Goal: Transaction & Acquisition: Purchase product/service

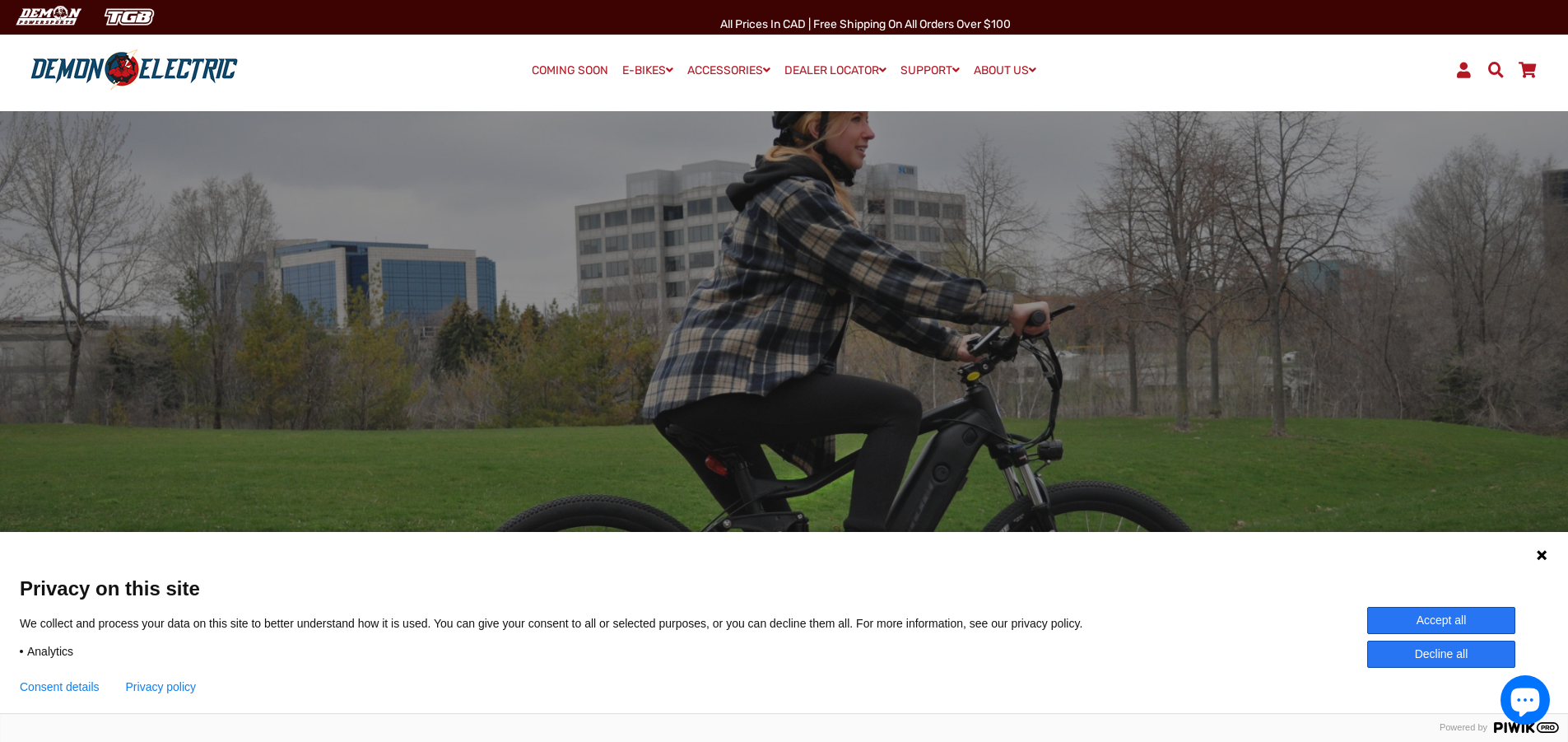
click at [1543, 557] on icon at bounding box center [1541, 555] width 10 height 10
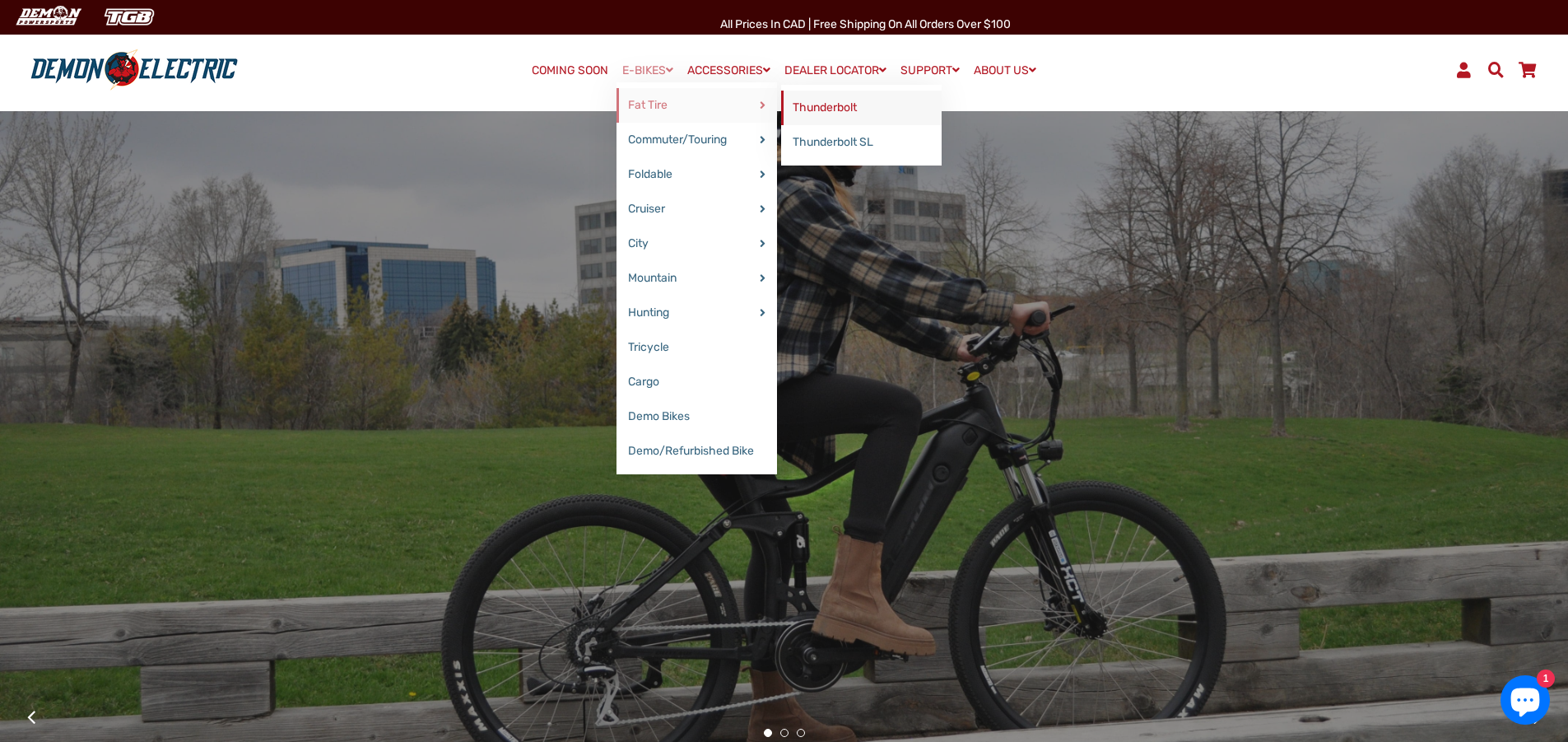
click at [823, 102] on link "Thunderbolt" at bounding box center [861, 107] width 160 height 34
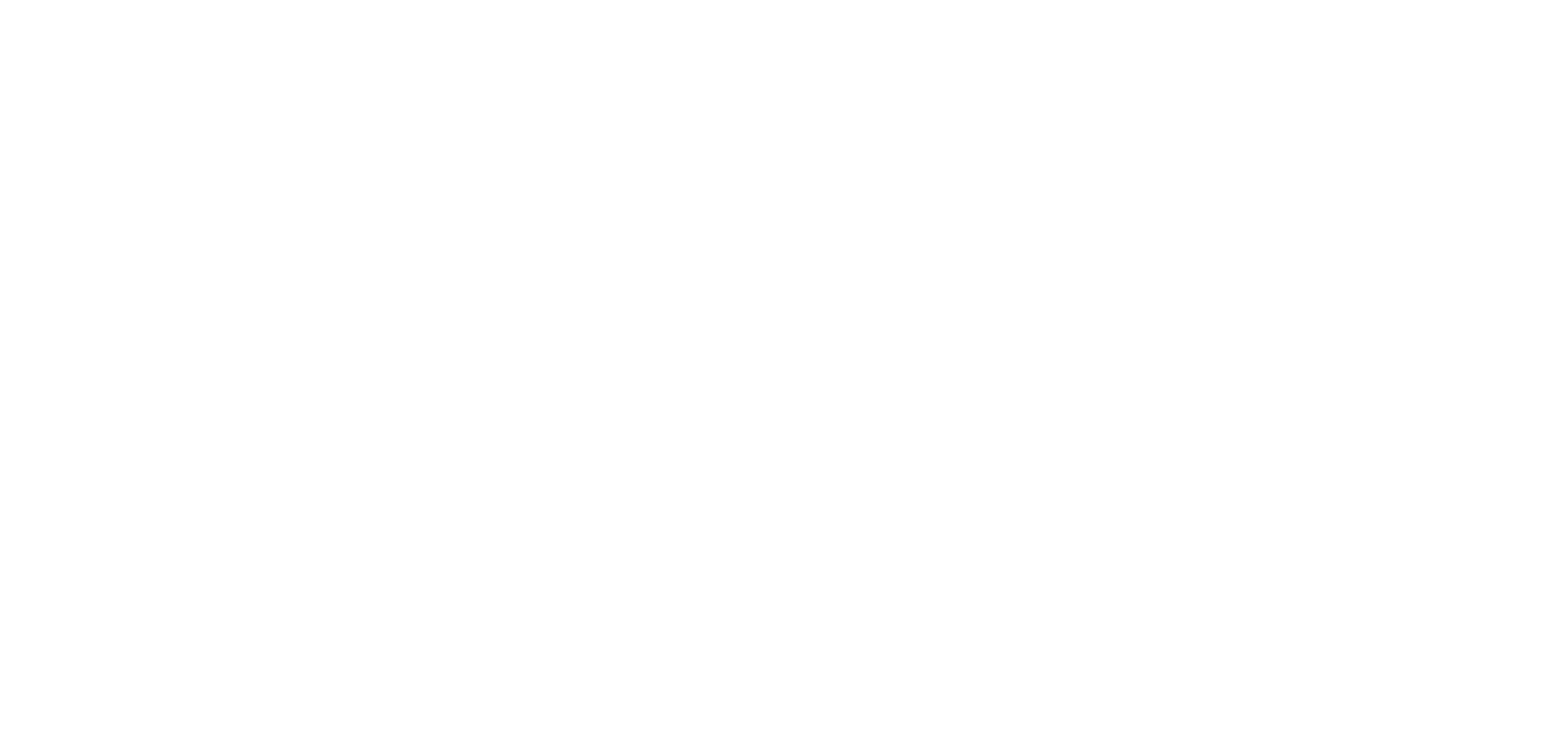
select select "******"
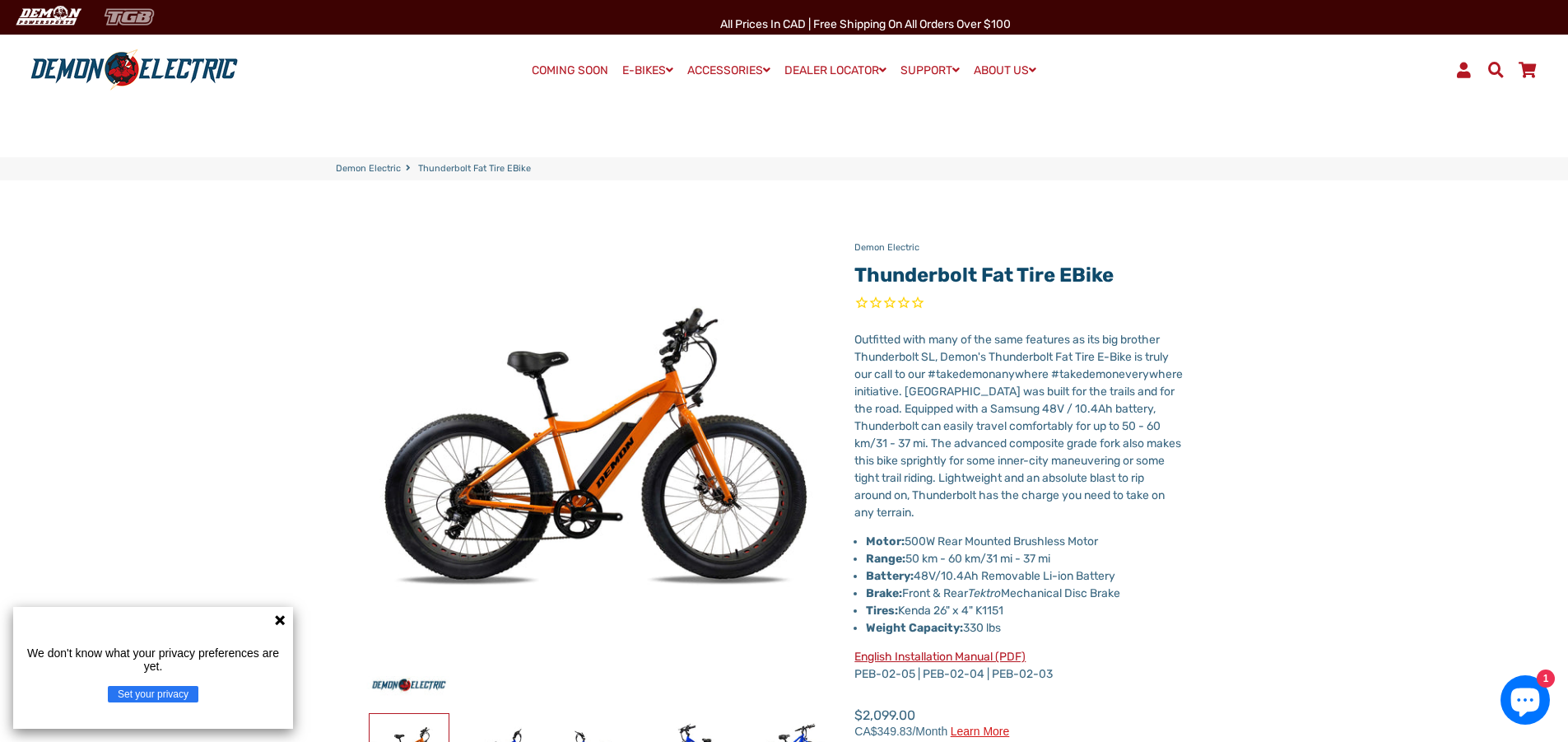
click at [136, 23] on img at bounding box center [129, 17] width 67 height 27
